Goal: Task Accomplishment & Management: Use online tool/utility

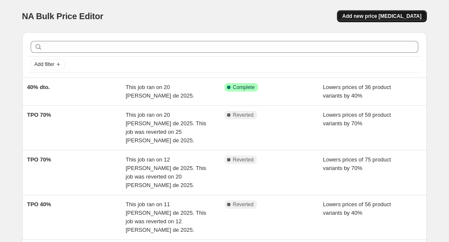
click at [364, 12] on button "Add new price [MEDICAL_DATA]" at bounding box center [381, 16] width 89 height 12
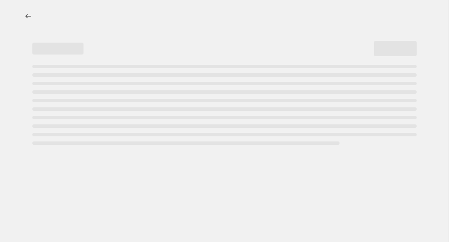
select select "percentage"
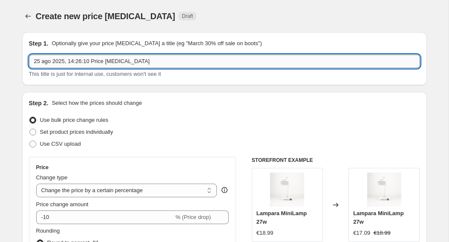
click at [201, 65] on input "25 ago 2025, 14:26:10 Price [MEDICAL_DATA]" at bounding box center [224, 62] width 391 height 14
type input "TPO"
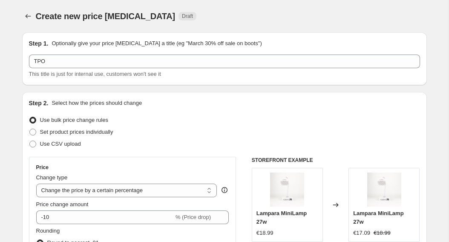
click at [289, 85] on div "Step 1. Optionally give your price [MEDICAL_DATA] a title (eg "March 30% off sa…" at bounding box center [224, 58] width 405 height 53
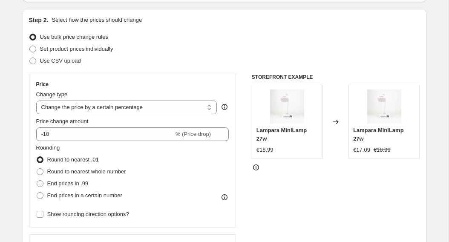
scroll to position [92, 0]
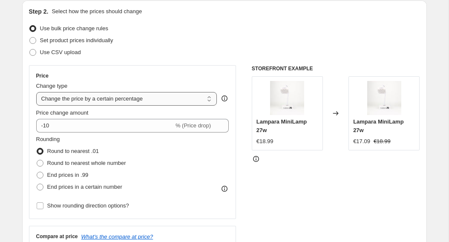
click at [198, 99] on select "Change the price to a certain amount Change the price by a certain amount Chang…" at bounding box center [126, 99] width 181 height 14
select select "by"
click at [36, 92] on select "Change the price to a certain amount Change the price by a certain amount Chang…" at bounding box center [126, 99] width 181 height 14
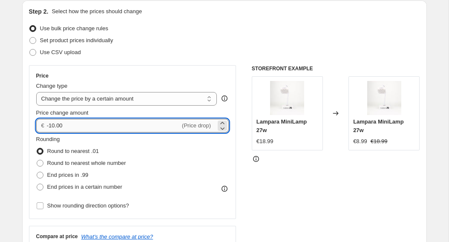
click at [160, 125] on input "-10.00" at bounding box center [113, 126] width 133 height 14
type input "-1"
type input "-3.95"
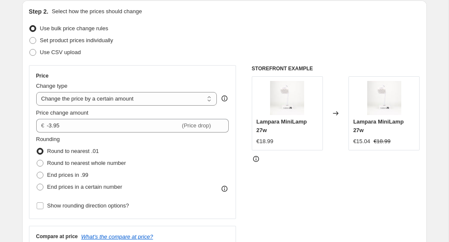
click at [219, 159] on div "Rounding Round to nearest .01 Round to nearest whole number End prices in .99 E…" at bounding box center [132, 164] width 193 height 58
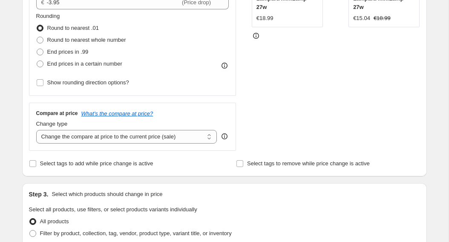
scroll to position [225, 0]
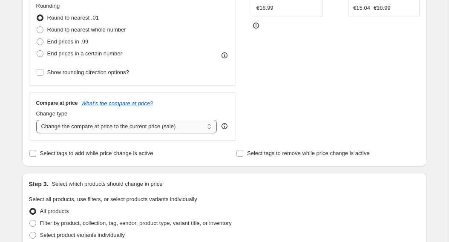
click at [204, 126] on select "Change the compare at price to the current price (sale) Change the compare at p…" at bounding box center [126, 127] width 181 height 14
select select "no_change"
click at [36, 120] on select "Change the compare at price to the current price (sale) Change the compare at p…" at bounding box center [126, 127] width 181 height 14
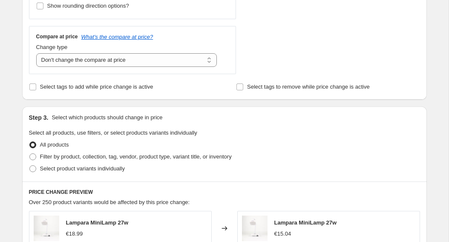
scroll to position [299, 0]
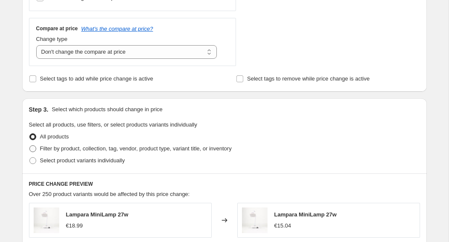
click at [150, 149] on span "Filter by product, collection, tag, vendor, product type, variant title, or inv…" at bounding box center [136, 148] width 192 height 6
click at [30, 146] on input "Filter by product, collection, tag, vendor, product type, variant title, or inv…" at bounding box center [29, 145] width 0 height 0
radio input "true"
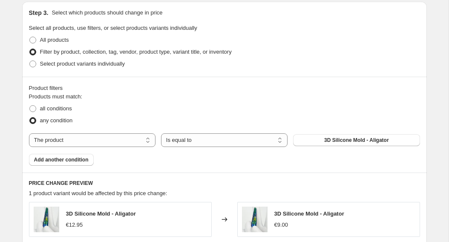
scroll to position [397, 0]
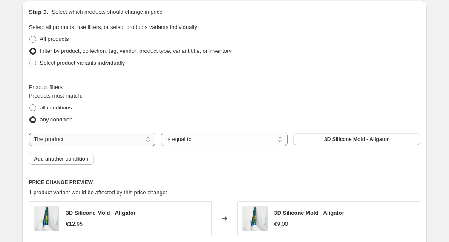
click at [144, 140] on select "The product The product's collection The product's vendor The product's type Th…" at bounding box center [92, 139] width 127 height 14
select select "collection"
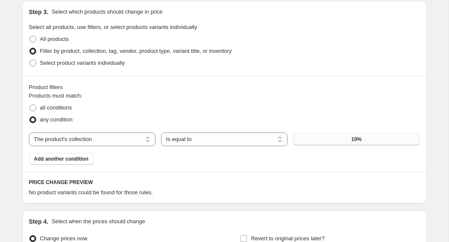
click at [352, 143] on button "10%" at bounding box center [356, 139] width 127 height 12
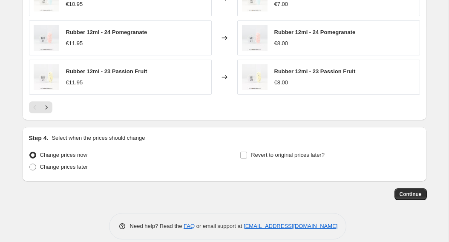
scroll to position [697, 0]
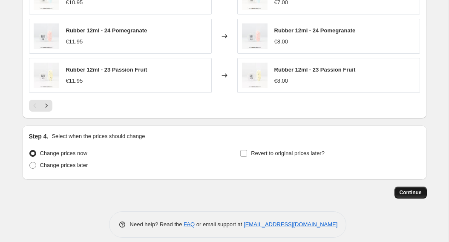
click at [408, 192] on span "Continue" at bounding box center [411, 192] width 22 height 7
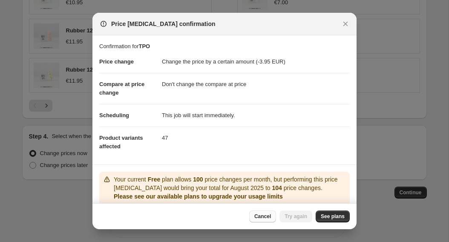
click at [270, 214] on button "Cancel" at bounding box center [262, 216] width 27 height 12
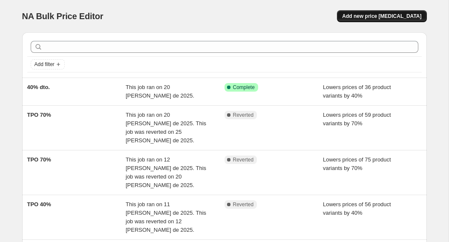
click at [365, 17] on span "Add new price [MEDICAL_DATA]" at bounding box center [381, 16] width 79 height 7
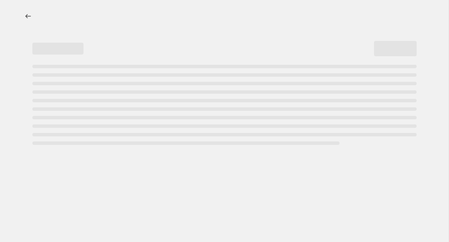
select select "percentage"
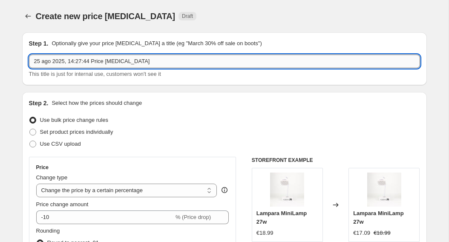
click at [194, 57] on input "25 ago 2025, 14:27:44 Price change job" at bounding box center [224, 62] width 391 height 14
click at [194, 57] on input "TPO" at bounding box center [224, 62] width 391 height 14
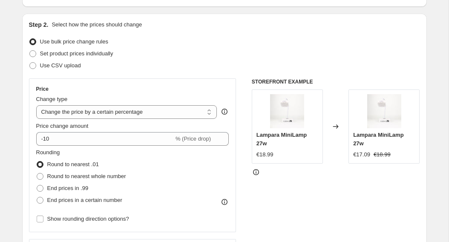
scroll to position [82, 0]
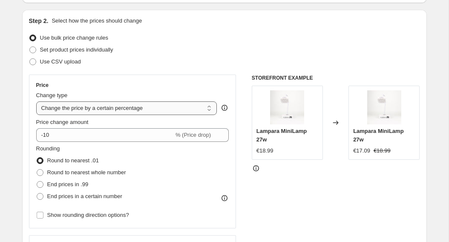
type input "TPO"
click at [177, 106] on select "Change the price to a certain amount Change the price by a certain amount Chang…" at bounding box center [126, 108] width 181 height 14
select select "by"
click at [36, 101] on select "Change the price to a certain amount Change the price by a certain amount Chang…" at bounding box center [126, 108] width 181 height 14
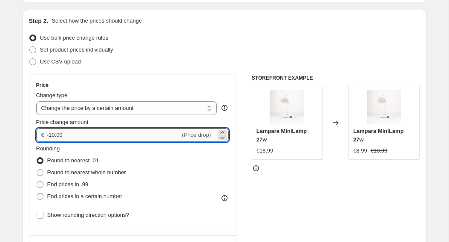
click at [155, 135] on input "-10.00" at bounding box center [113, 135] width 133 height 14
type input "-1"
type input "-3.95"
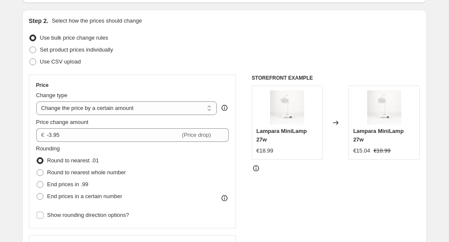
click at [227, 73] on div "Step 2. Select how the prices should change Use bulk price change rules Set pro…" at bounding box center [224, 159] width 391 height 285
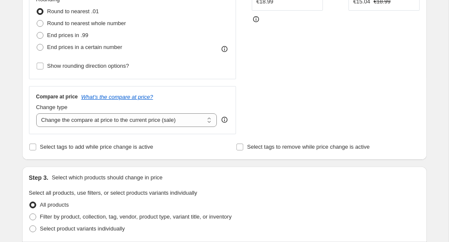
scroll to position [266, 0]
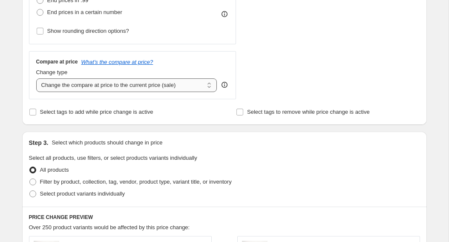
click at [201, 83] on select "Change the compare at price to the current price (sale) Change the compare at p…" at bounding box center [126, 85] width 181 height 14
select select "no_change"
click at [36, 78] on select "Change the compare at price to the current price (sale) Change the compare at p…" at bounding box center [126, 85] width 181 height 14
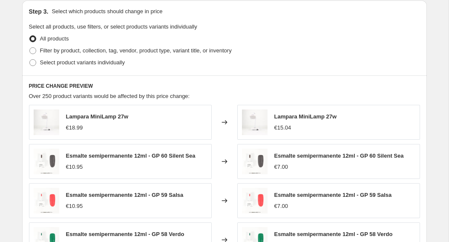
scroll to position [401, 0]
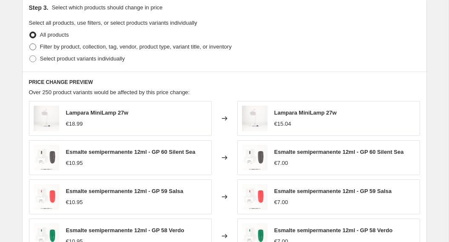
click at [170, 44] on span "Filter by product, collection, tag, vendor, product type, variant title, or inv…" at bounding box center [136, 46] width 192 height 6
click at [30, 44] on input "Filter by product, collection, tag, vendor, product type, variant title, or inv…" at bounding box center [29, 43] width 0 height 0
radio input "true"
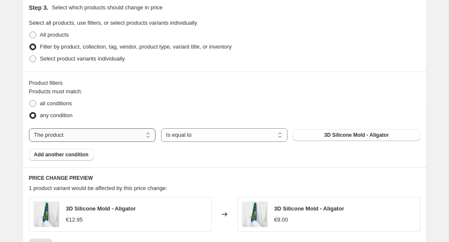
click at [147, 135] on select "The product The product's collection The product's vendor The product's type Th…" at bounding box center [92, 135] width 127 height 14
select select "collection"
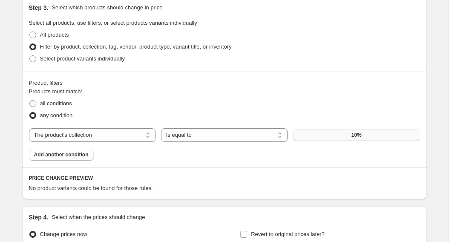
click at [325, 137] on button "10%" at bounding box center [356, 135] width 127 height 12
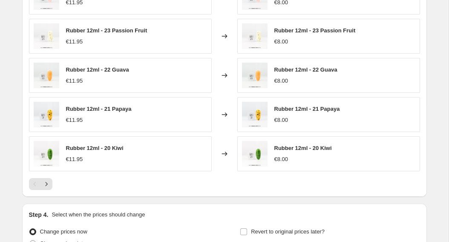
scroll to position [705, 0]
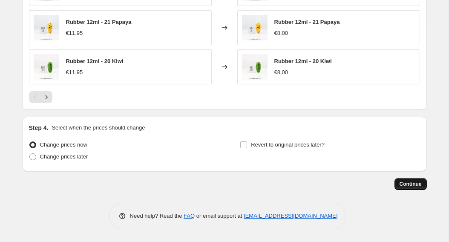
click at [418, 184] on span "Continue" at bounding box center [411, 184] width 22 height 7
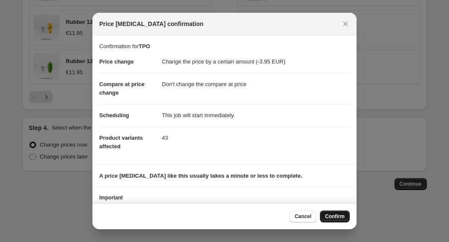
click at [332, 219] on span "Confirm" at bounding box center [335, 216] width 20 height 7
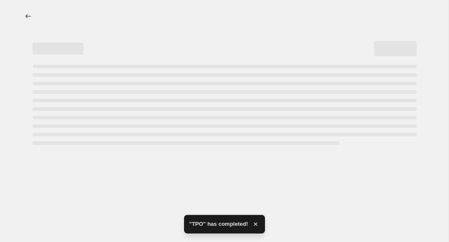
select select "by"
select select "no_change"
select select "collection"
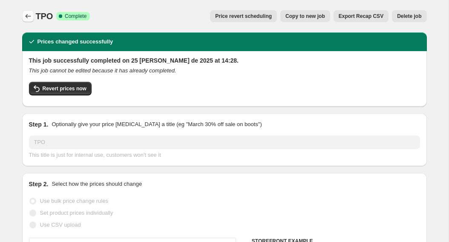
click at [30, 17] on icon "Price change jobs" at bounding box center [28, 16] width 9 height 9
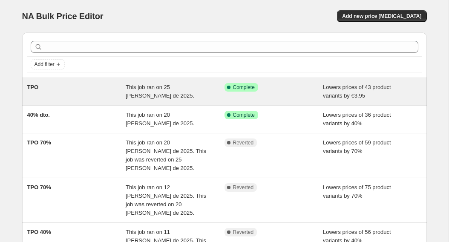
click at [275, 93] on div "Success Complete Complete" at bounding box center [273, 91] width 99 height 17
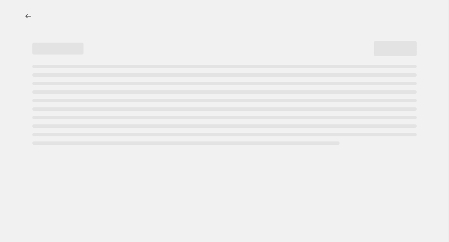
select select "by"
select select "no_change"
select select "collection"
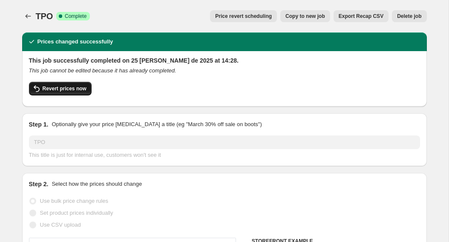
click at [82, 94] on button "Revert prices now" at bounding box center [60, 89] width 63 height 14
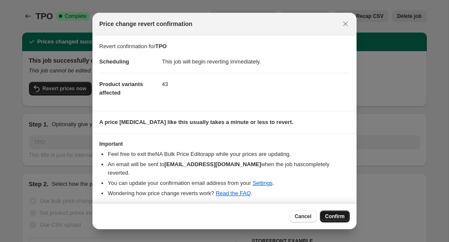
click at [345, 210] on button "Confirm" at bounding box center [335, 216] width 30 height 12
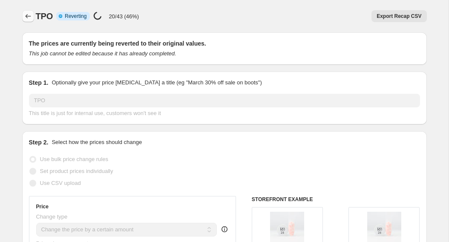
click at [29, 16] on icon "Price change jobs" at bounding box center [28, 16] width 9 height 9
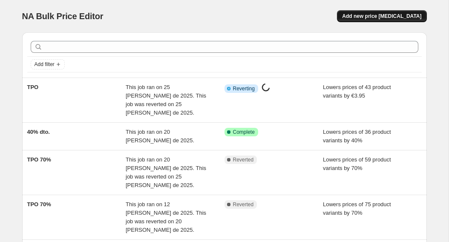
click at [406, 20] on button "Add new price [MEDICAL_DATA]" at bounding box center [381, 16] width 89 height 12
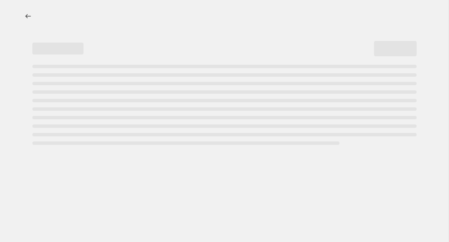
select select "percentage"
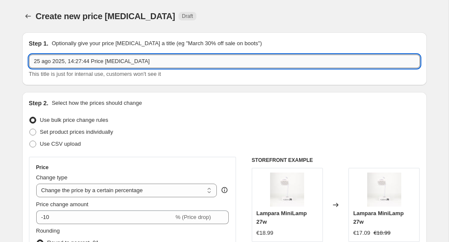
click at [184, 61] on input "25 ago 2025, 14:27:44 Price change job" at bounding box center [224, 62] width 391 height 14
type input "P"
type input "TPO"
click at [205, 120] on div "Use bulk price change rules" at bounding box center [224, 120] width 391 height 12
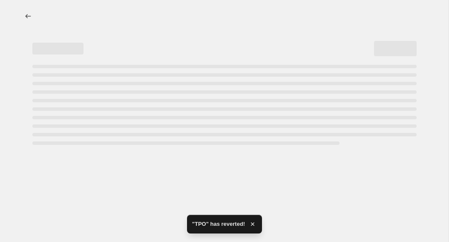
select select "percentage"
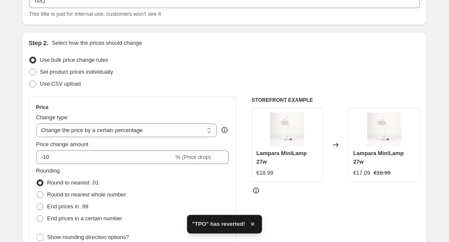
scroll to position [64, 0]
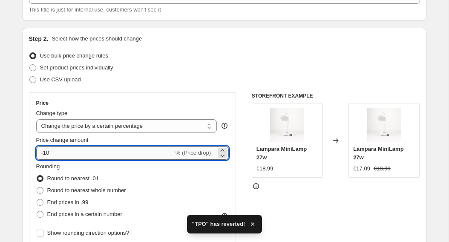
click at [155, 152] on input "-10" at bounding box center [105, 153] width 138 height 14
type input "-1"
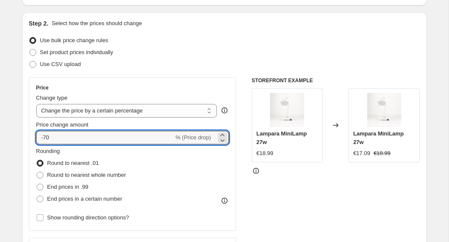
scroll to position [83, 0]
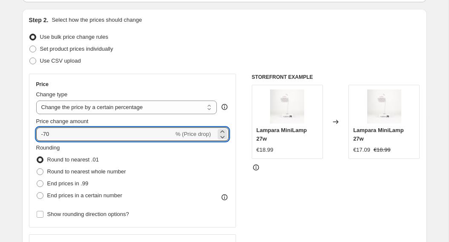
type input "-70"
click at [206, 66] on div "Use CSV upload" at bounding box center [224, 61] width 391 height 12
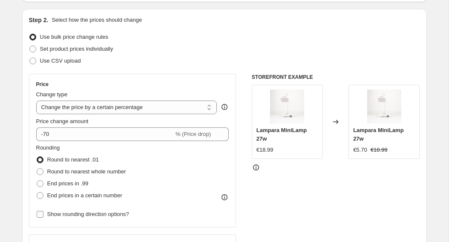
click at [43, 215] on span at bounding box center [40, 214] width 8 height 8
click at [43, 215] on input "Show rounding direction options?" at bounding box center [40, 214] width 7 height 7
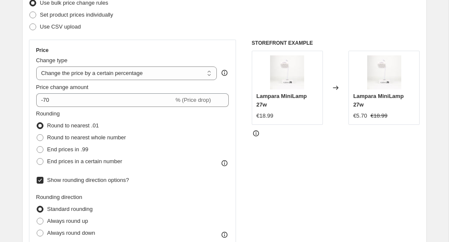
scroll to position [133, 0]
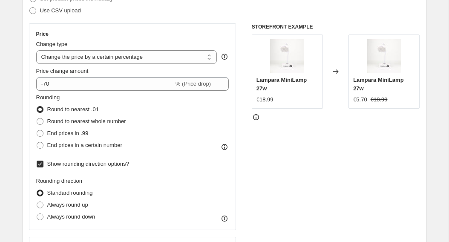
click at [41, 165] on input "Show rounding direction options?" at bounding box center [40, 164] width 7 height 7
checkbox input "false"
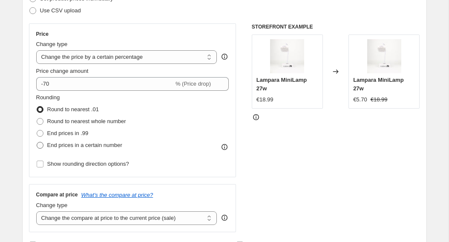
click at [40, 146] on span at bounding box center [40, 145] width 7 height 7
click at [37, 142] on input "End prices in a certain number" at bounding box center [37, 142] width 0 height 0
radio input "true"
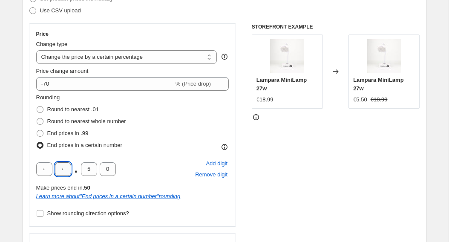
click at [64, 175] on input "text" at bounding box center [63, 169] width 16 height 14
type input "3"
type input "9"
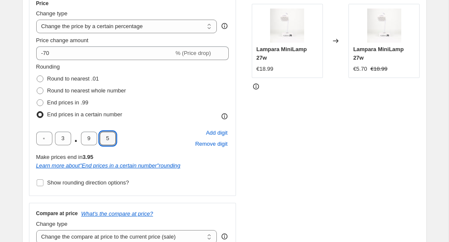
scroll to position [165, 0]
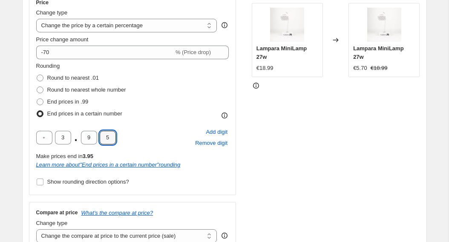
type input "5"
click at [339, 173] on div "STOREFRONT EXAMPLE Lampara MiniLamp 27w €18.99 Changed to Lampara MiniLamp 27w …" at bounding box center [336, 121] width 168 height 258
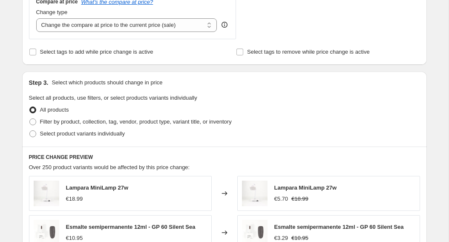
scroll to position [377, 0]
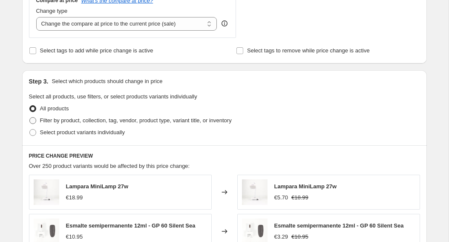
click at [232, 118] on span "Filter by product, collection, tag, vendor, product type, variant title, or inv…" at bounding box center [136, 120] width 192 height 6
click at [30, 118] on input "Filter by product, collection, tag, vendor, product type, variant title, or inv…" at bounding box center [29, 117] width 0 height 0
radio input "true"
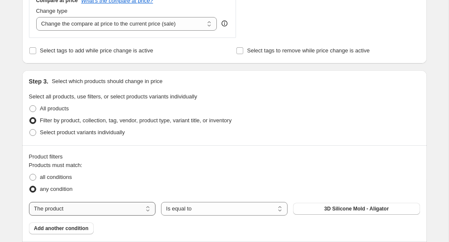
click at [139, 208] on select "The product The product's collection The product's vendor The product's type Th…" at bounding box center [92, 209] width 127 height 14
select select "collection"
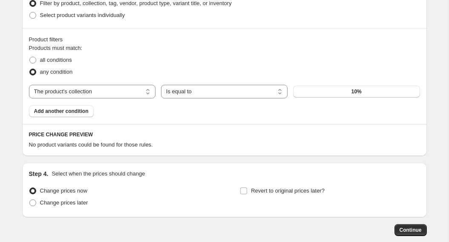
scroll to position [505, 0]
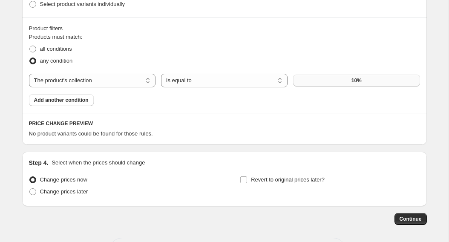
click at [324, 82] on button "10%" at bounding box center [356, 81] width 127 height 12
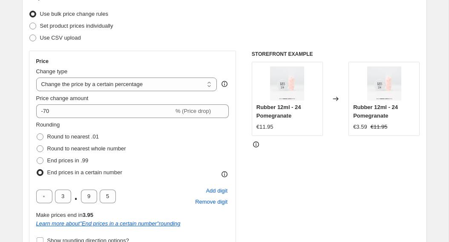
scroll to position [101, 0]
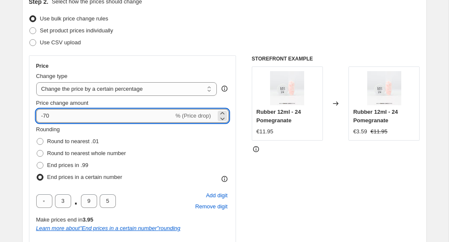
click at [94, 117] on input "-70" at bounding box center [105, 116] width 138 height 14
type input "-7"
type input "-64"
click at [182, 161] on div "Rounding Round to nearest .01 Round to nearest whole number End prices in .99 E…" at bounding box center [132, 154] width 193 height 58
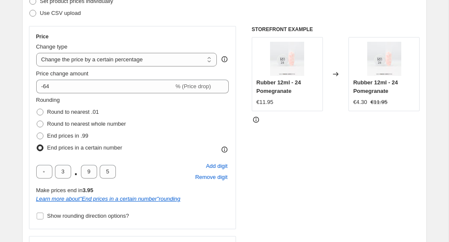
scroll to position [137, 0]
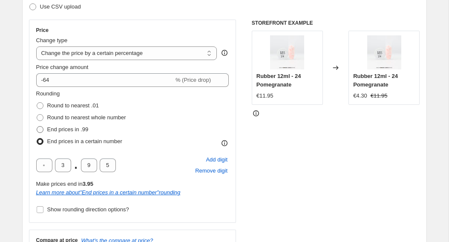
click at [40, 129] on span at bounding box center [40, 129] width 7 height 7
click at [37, 127] on input "End prices in .99" at bounding box center [37, 126] width 0 height 0
radio input "true"
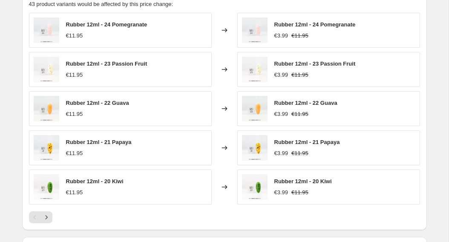
scroll to position [705, 0]
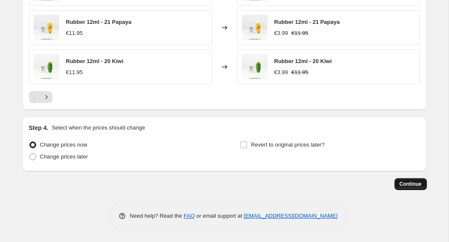
click at [409, 184] on span "Continue" at bounding box center [411, 184] width 22 height 7
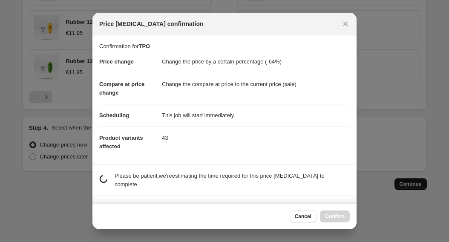
scroll to position [0, 0]
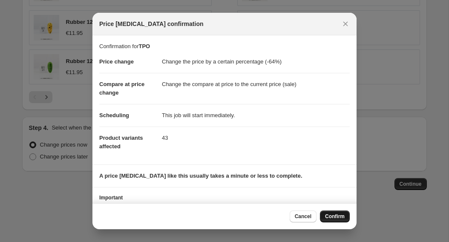
click at [346, 213] on button "Confirm" at bounding box center [335, 216] width 30 height 12
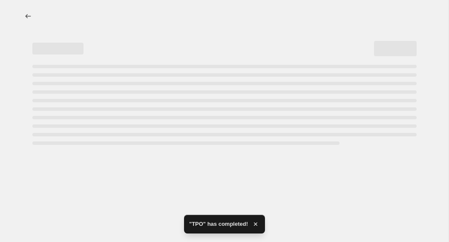
select select "percentage"
select select "collection"
